Goal: Information Seeking & Learning: Learn about a topic

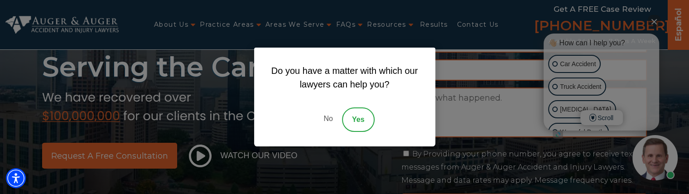
scroll to position [91, 0]
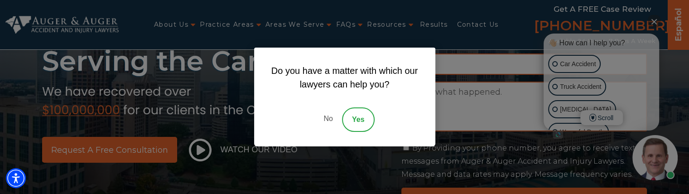
click at [326, 115] on link "No" at bounding box center [327, 119] width 27 height 24
